Goal: Information Seeking & Learning: Understand process/instructions

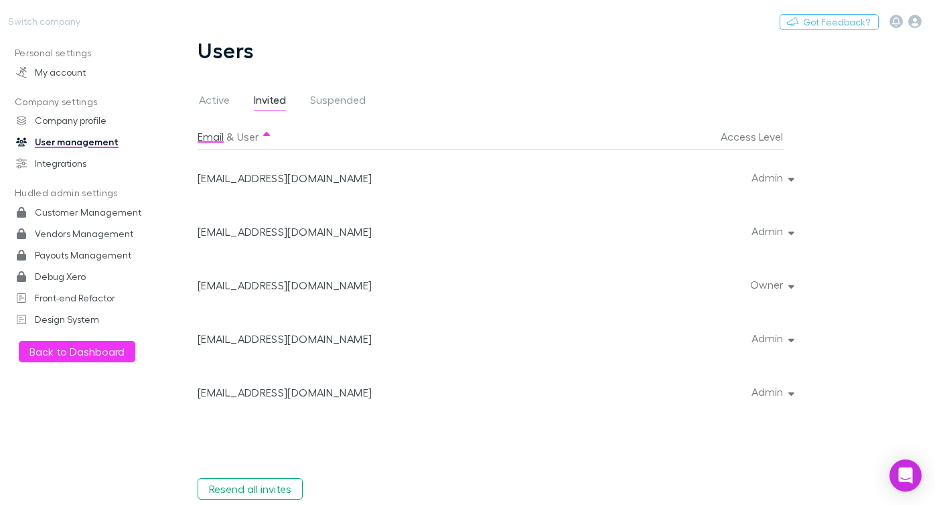
click at [351, 4] on div "Switch company Nothing Got Feedback?" at bounding box center [467, 21] width 935 height 43
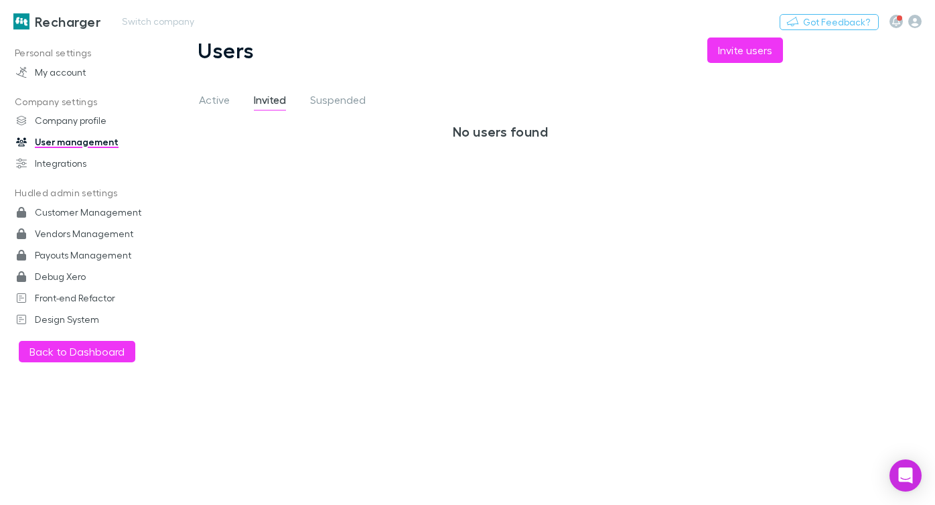
click at [74, 19] on h3 "Recharger" at bounding box center [68, 21] width 66 height 16
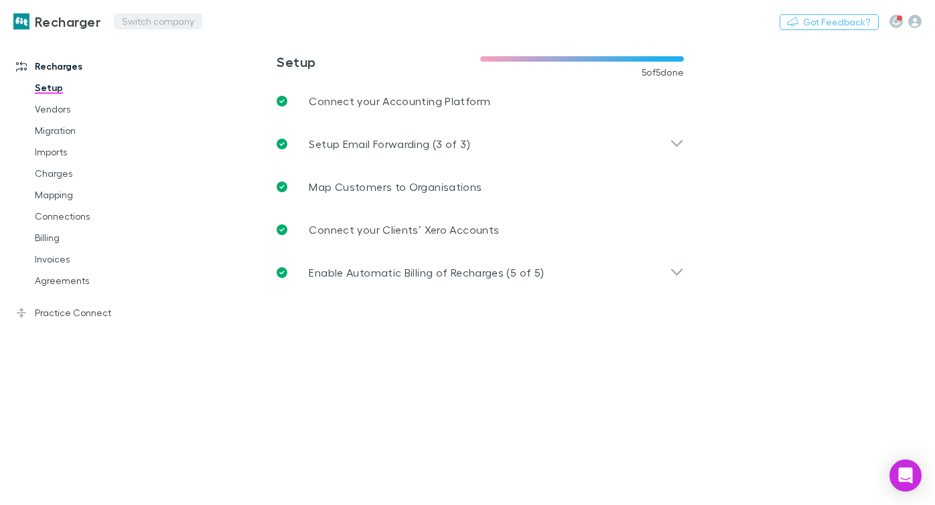
click at [163, 22] on button "Switch company" at bounding box center [158, 21] width 88 height 16
type input "****"
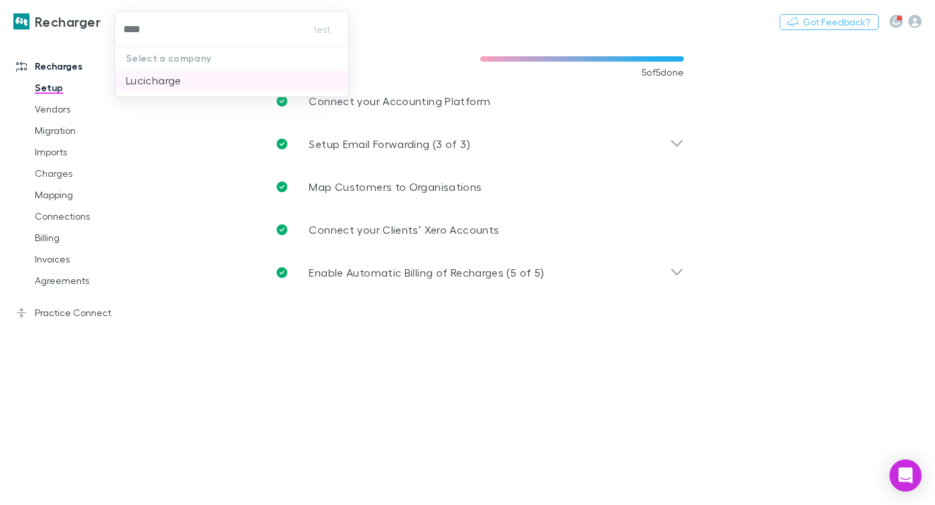
click at [207, 79] on li "Lucicharge" at bounding box center [231, 80] width 233 height 21
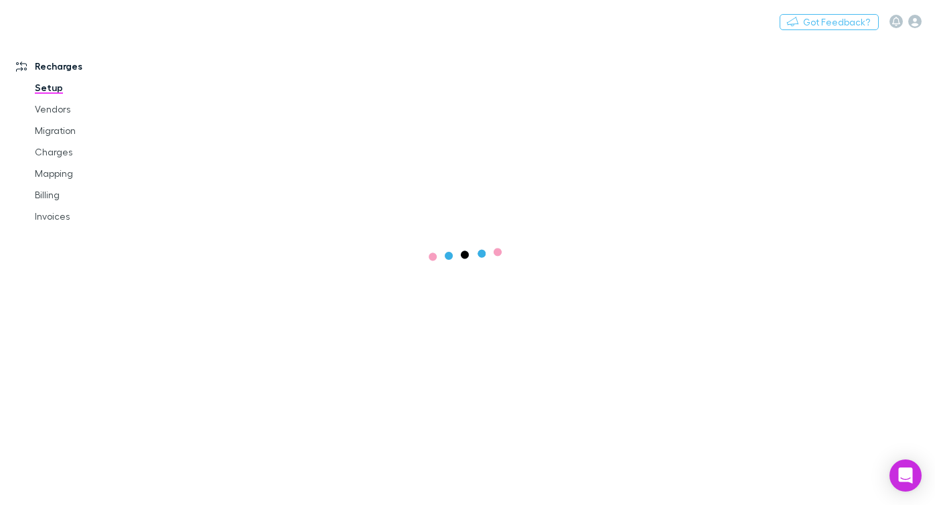
click at [56, 68] on link "Recharges" at bounding box center [83, 66] width 160 height 21
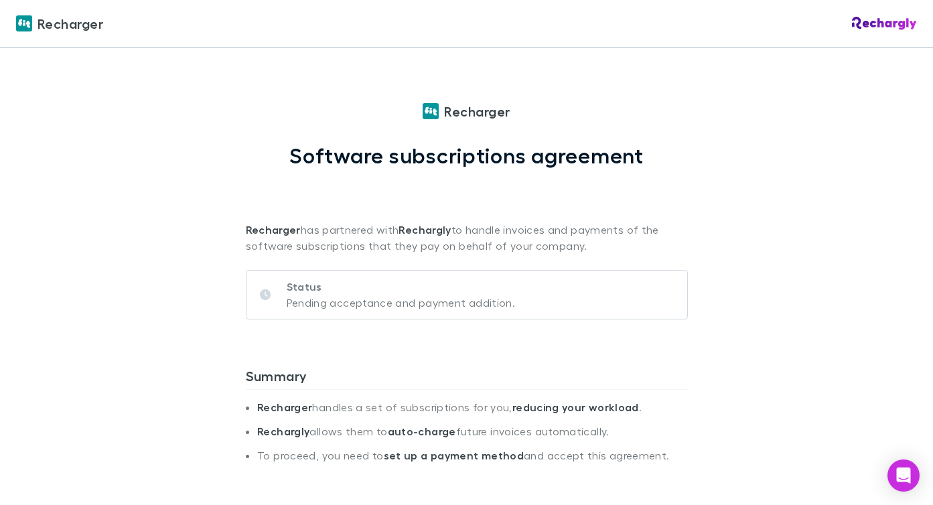
click at [374, 135] on div "Recharger Software subscriptions agreement Recharger has partnered with Recharg…" at bounding box center [467, 177] width 442 height 153
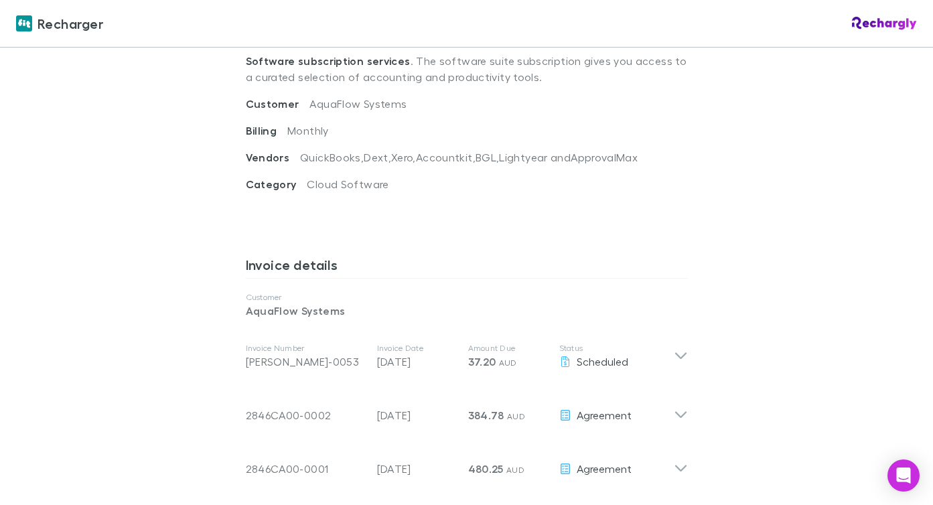
scroll to position [572, 0]
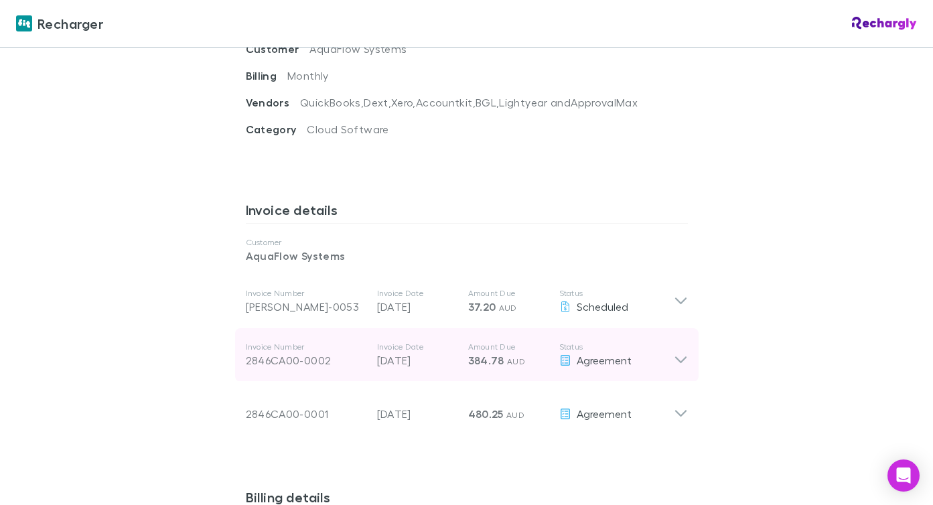
click at [543, 352] on p "Amount Due" at bounding box center [508, 347] width 80 height 11
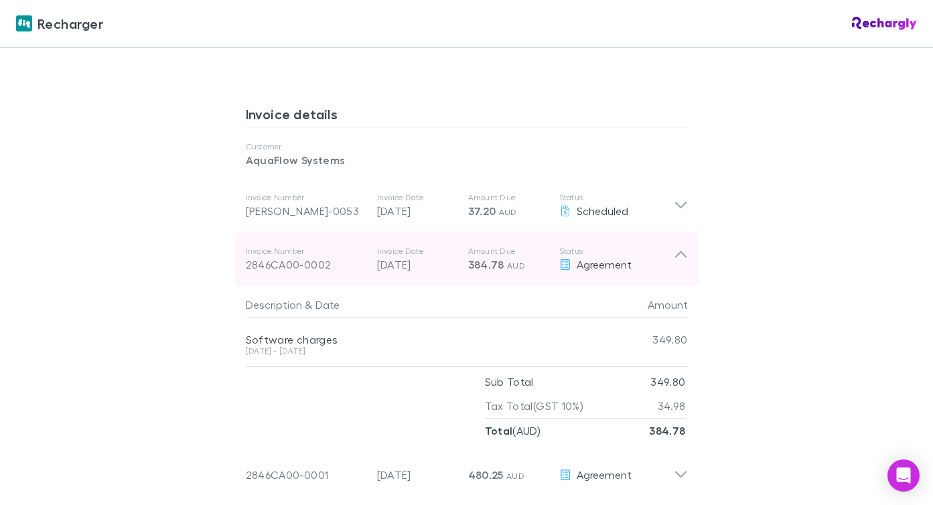
scroll to position [685, 0]
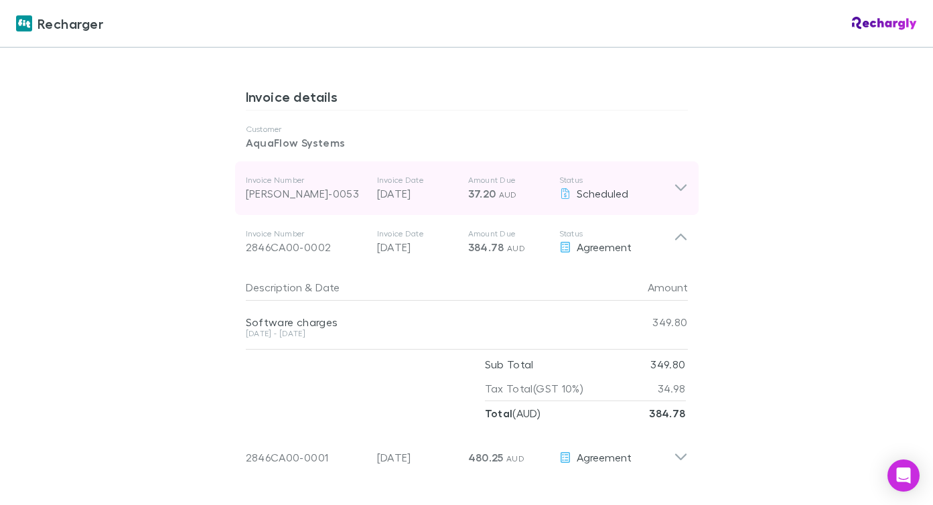
click at [400, 200] on p "28 Aug 2025" at bounding box center [417, 194] width 80 height 16
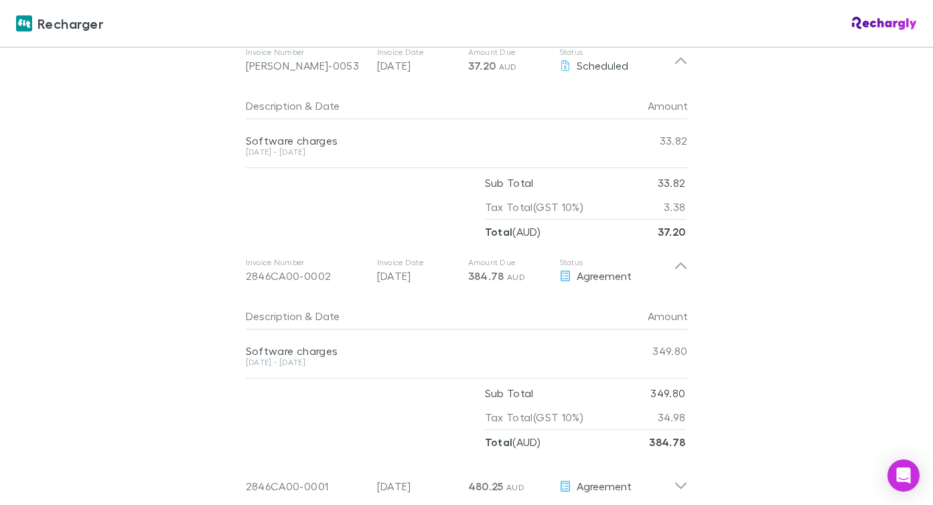
scroll to position [869, 0]
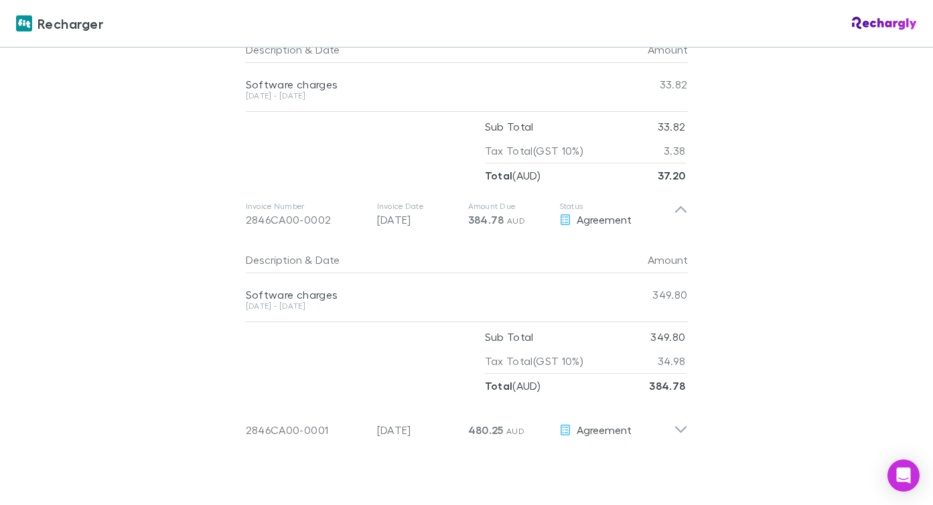
click at [374, 300] on div "Software charges" at bounding box center [427, 294] width 362 height 13
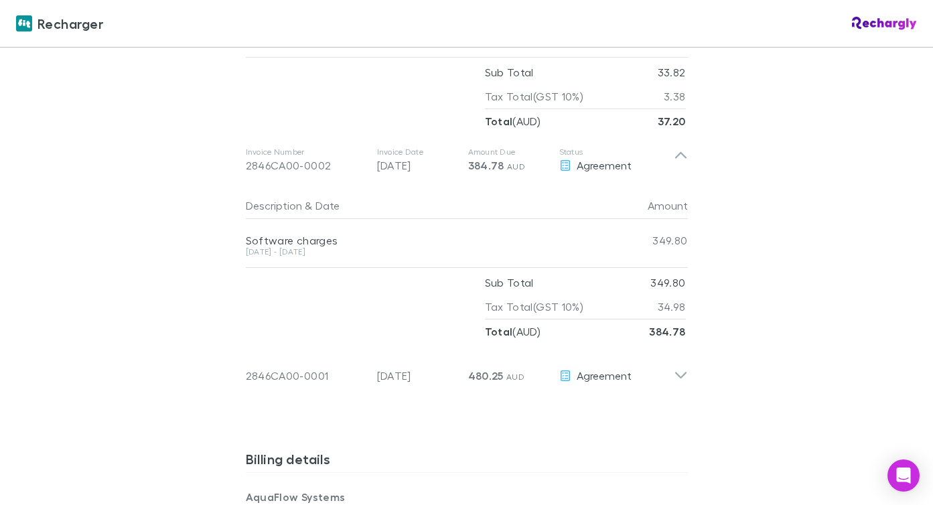
scroll to position [1001, 0]
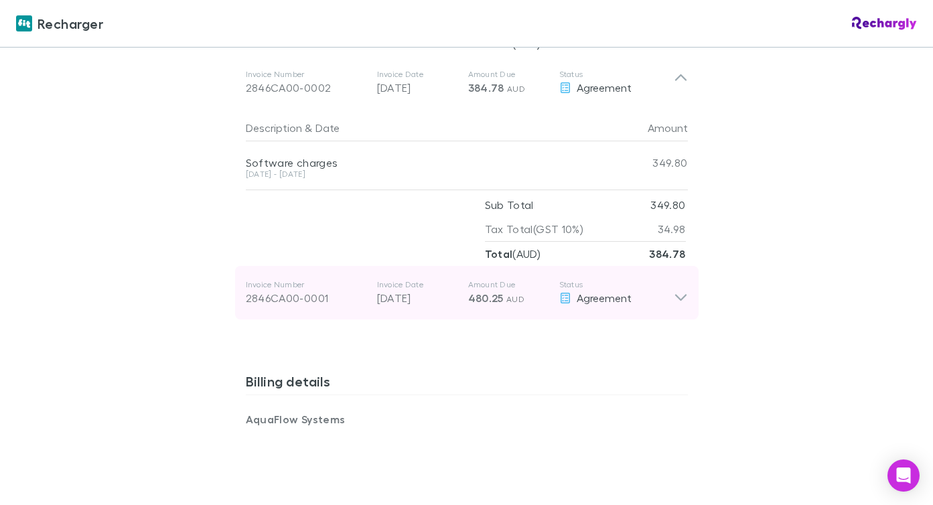
click at [374, 298] on div "Invoice Number 2846CA00-0001 Invoice Date 21 Dec 2024 Amount Due 480.25 AUD Sta…" at bounding box center [460, 293] width 428 height 48
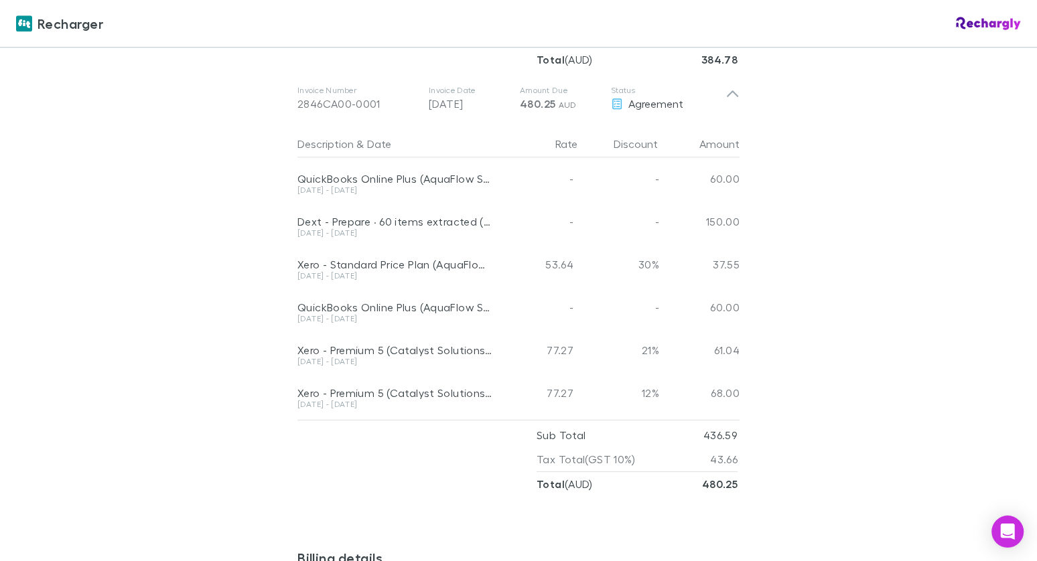
scroll to position [1196, 0]
click at [932, 504] on div "Open Intercom Messenger" at bounding box center [1008, 532] width 36 height 36
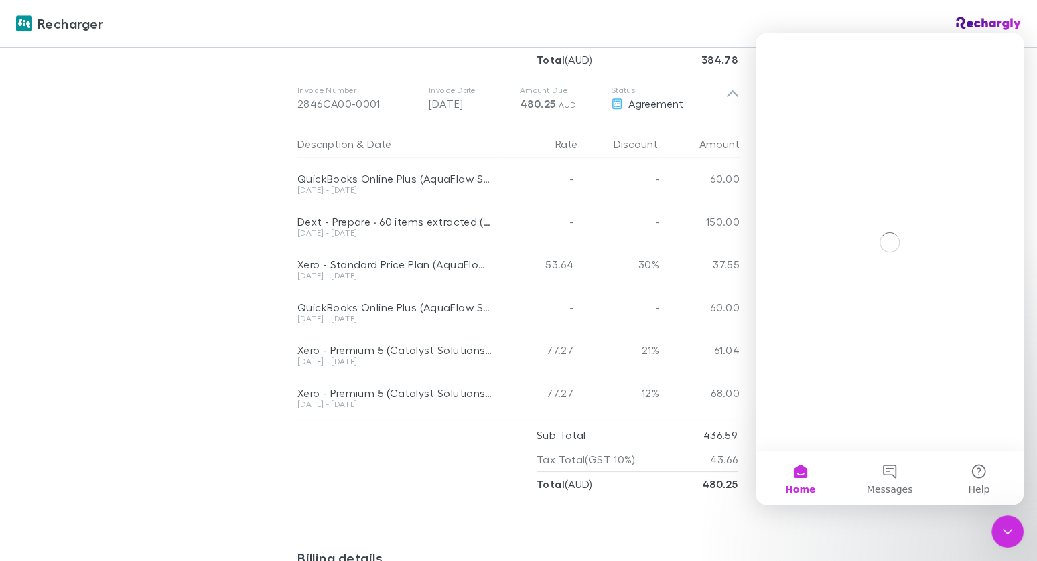
scroll to position [0, 0]
click at [932, 468] on button "Help" at bounding box center [978, 478] width 89 height 54
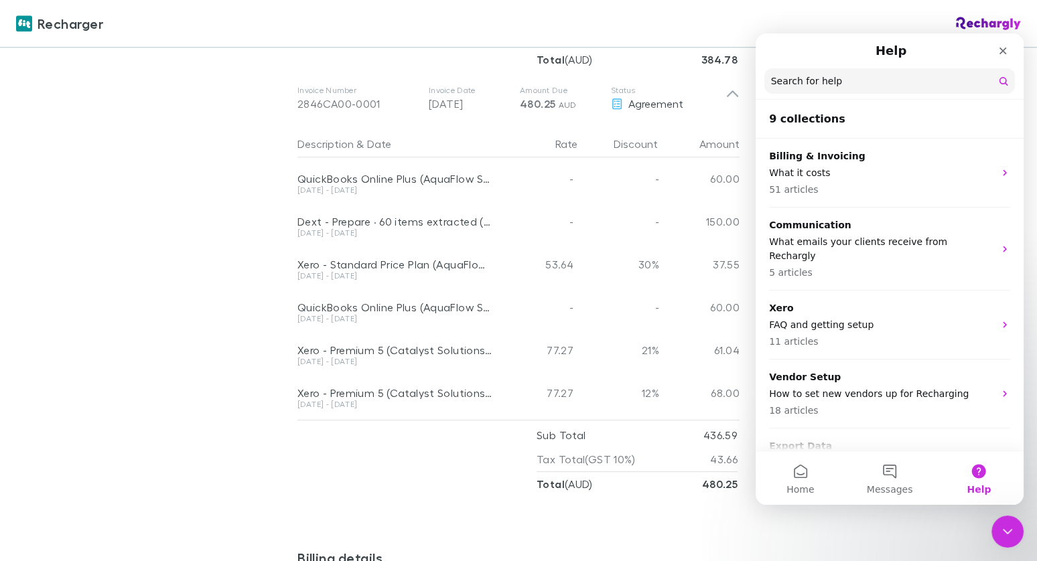
click at [803, 86] on input "Search for help" at bounding box center [889, 80] width 251 height 25
type input "*"
type input "**********"
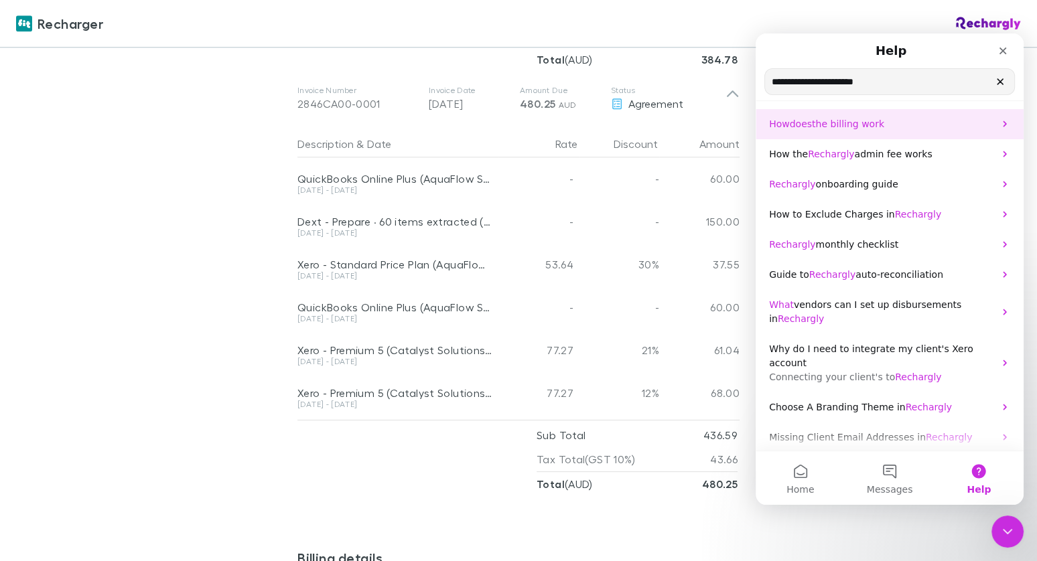
click at [851, 129] on span "the billing work" at bounding box center [848, 124] width 72 height 11
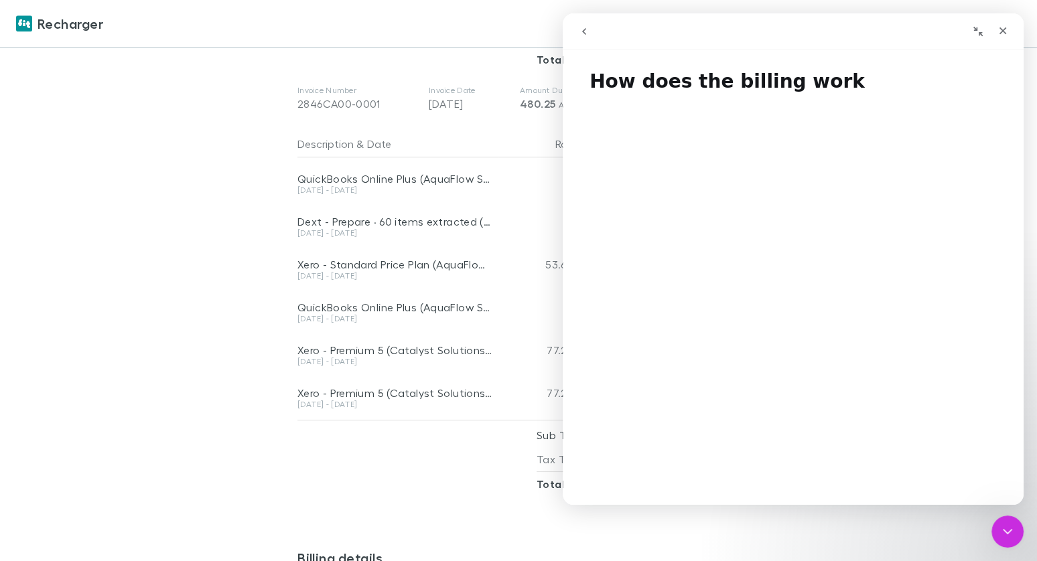
scroll to position [189, 0]
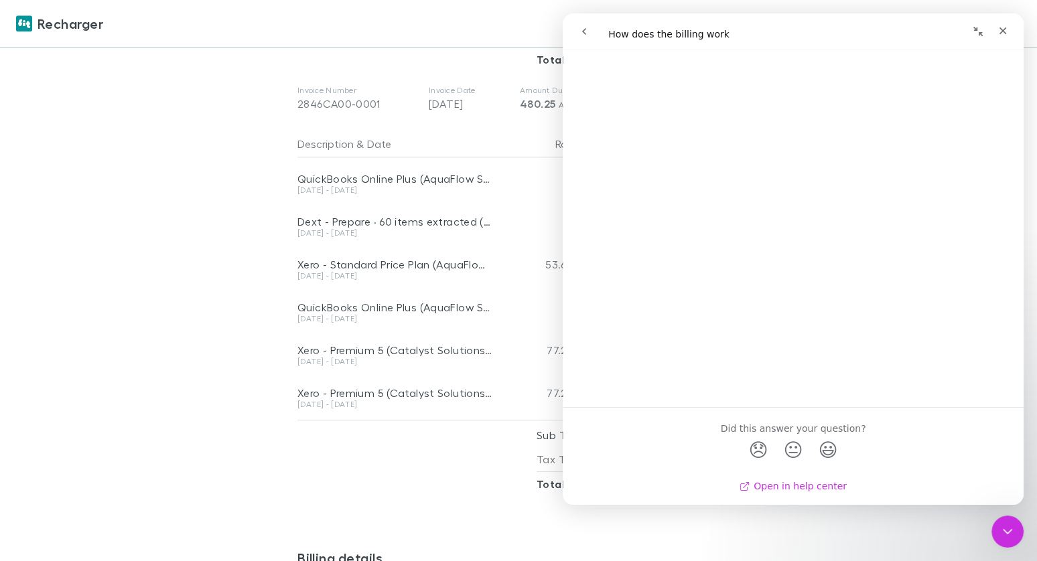
click at [802, 484] on link "Open in help center" at bounding box center [793, 486] width 107 height 11
